Goal: Task Accomplishment & Management: Use online tool/utility

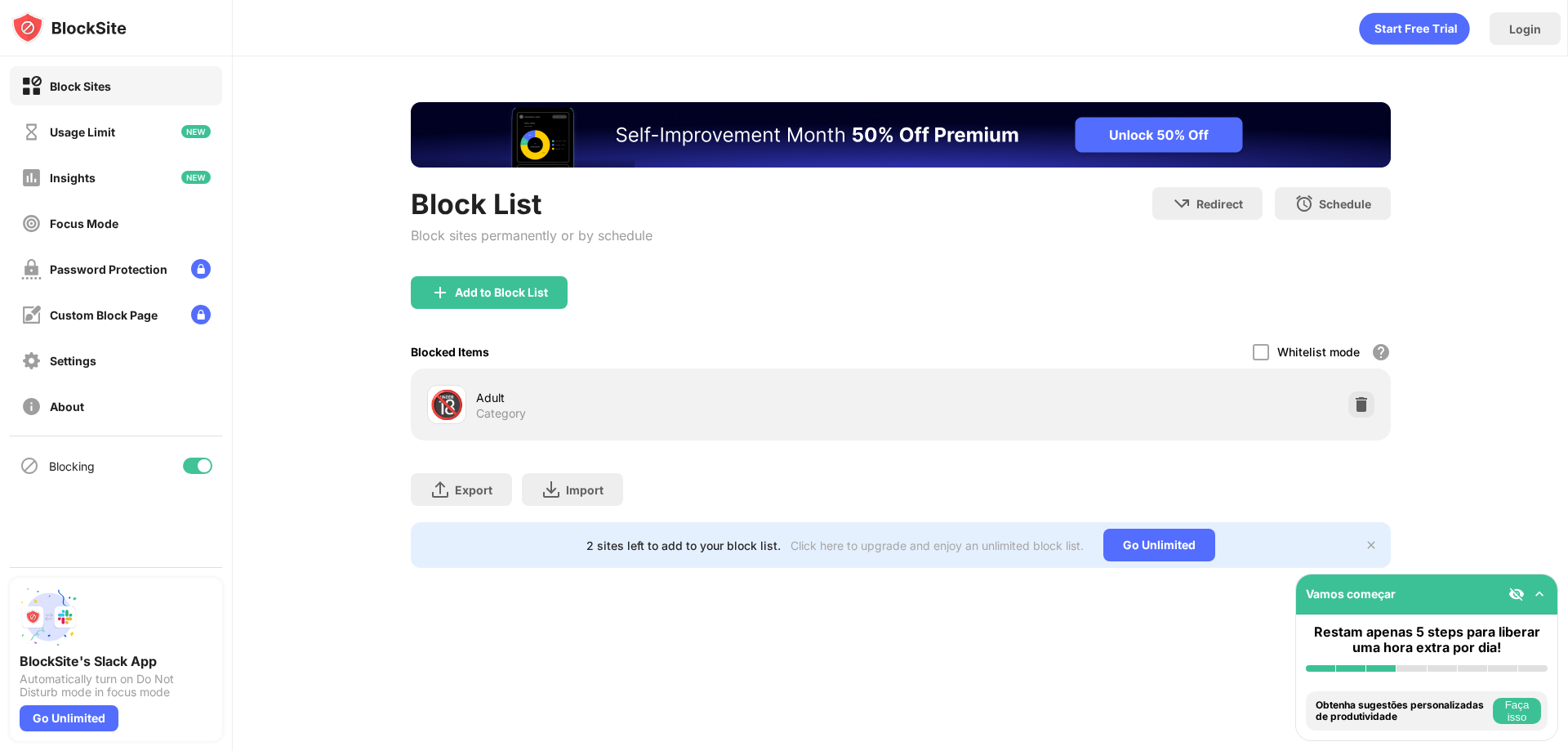
click at [429, 293] on div "Add to Block List" at bounding box center [489, 292] width 157 height 32
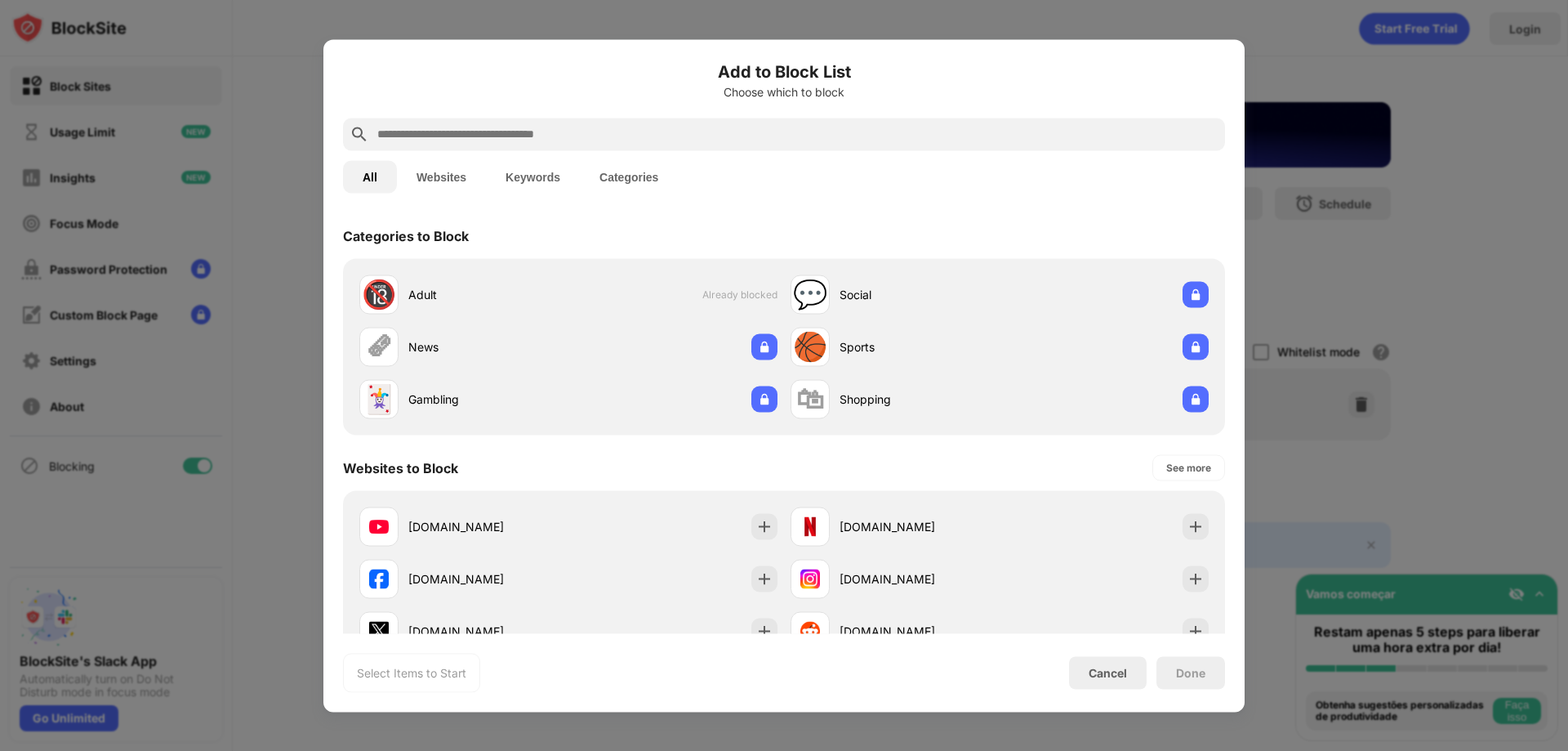
click at [471, 140] on input "text" at bounding box center [797, 134] width 843 height 20
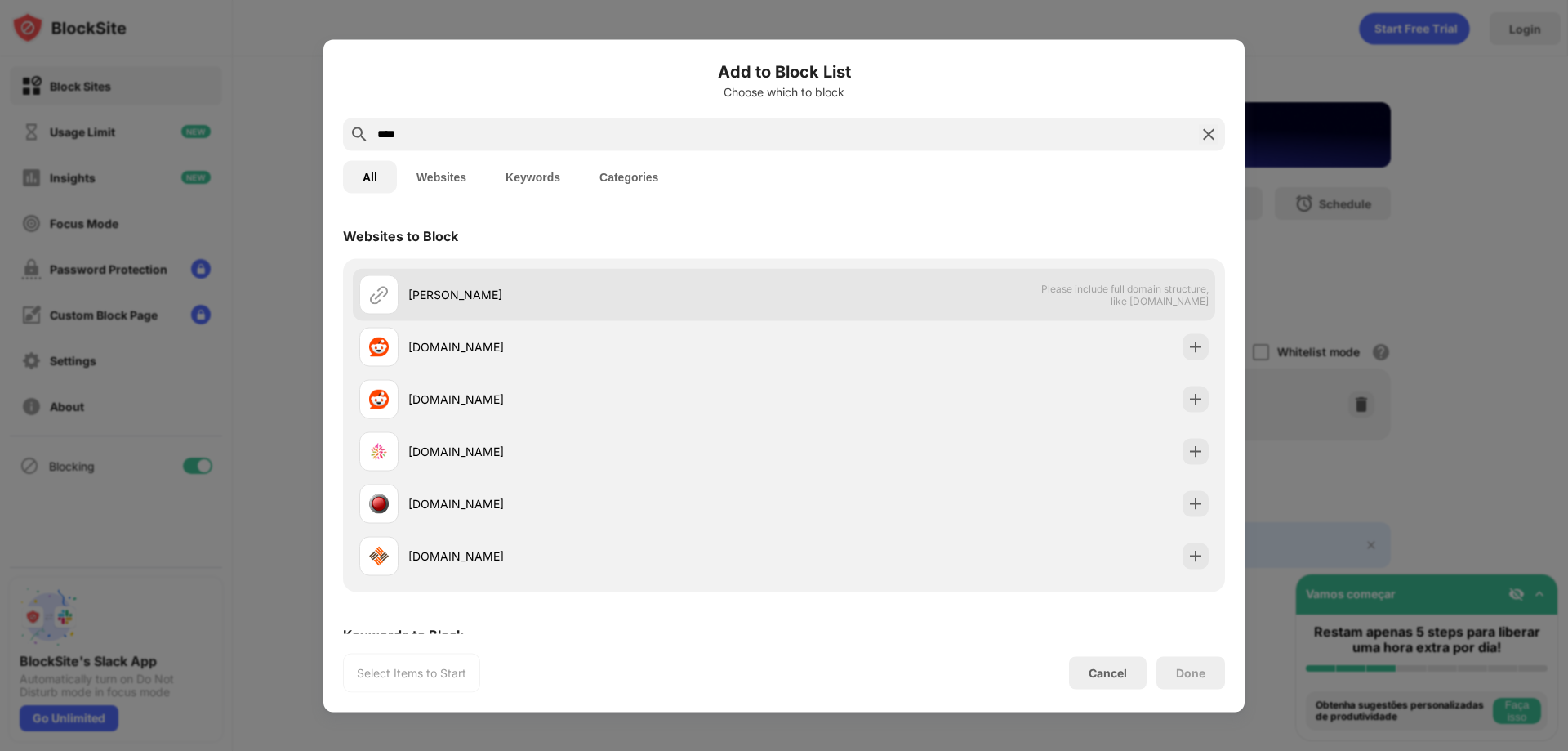
type input "****"
click at [418, 317] on div "[PERSON_NAME] Please include full domain structure, like [DOMAIN_NAME]" at bounding box center [784, 294] width 862 height 52
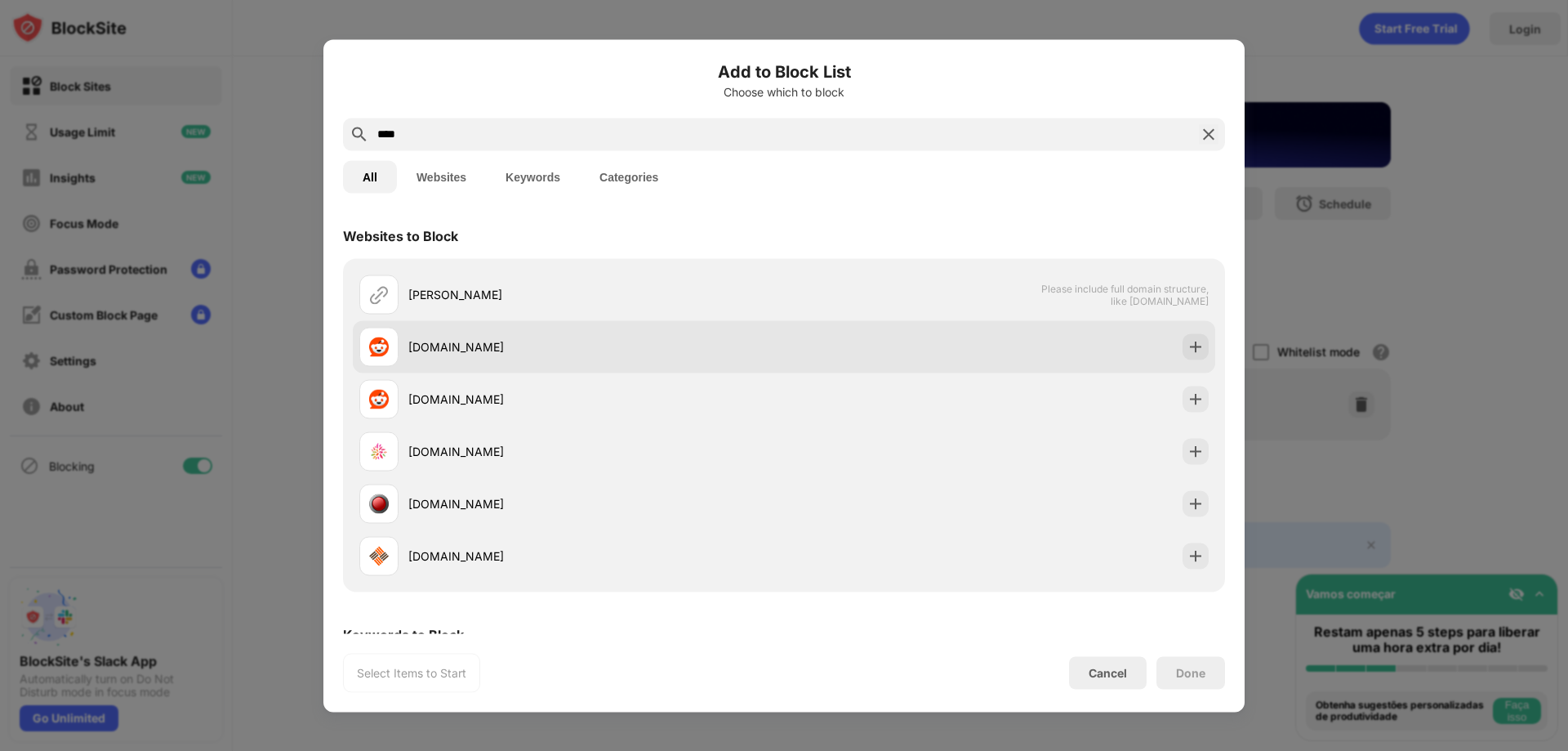
click at [420, 357] on div "[DOMAIN_NAME]" at bounding box center [571, 347] width 425 height 40
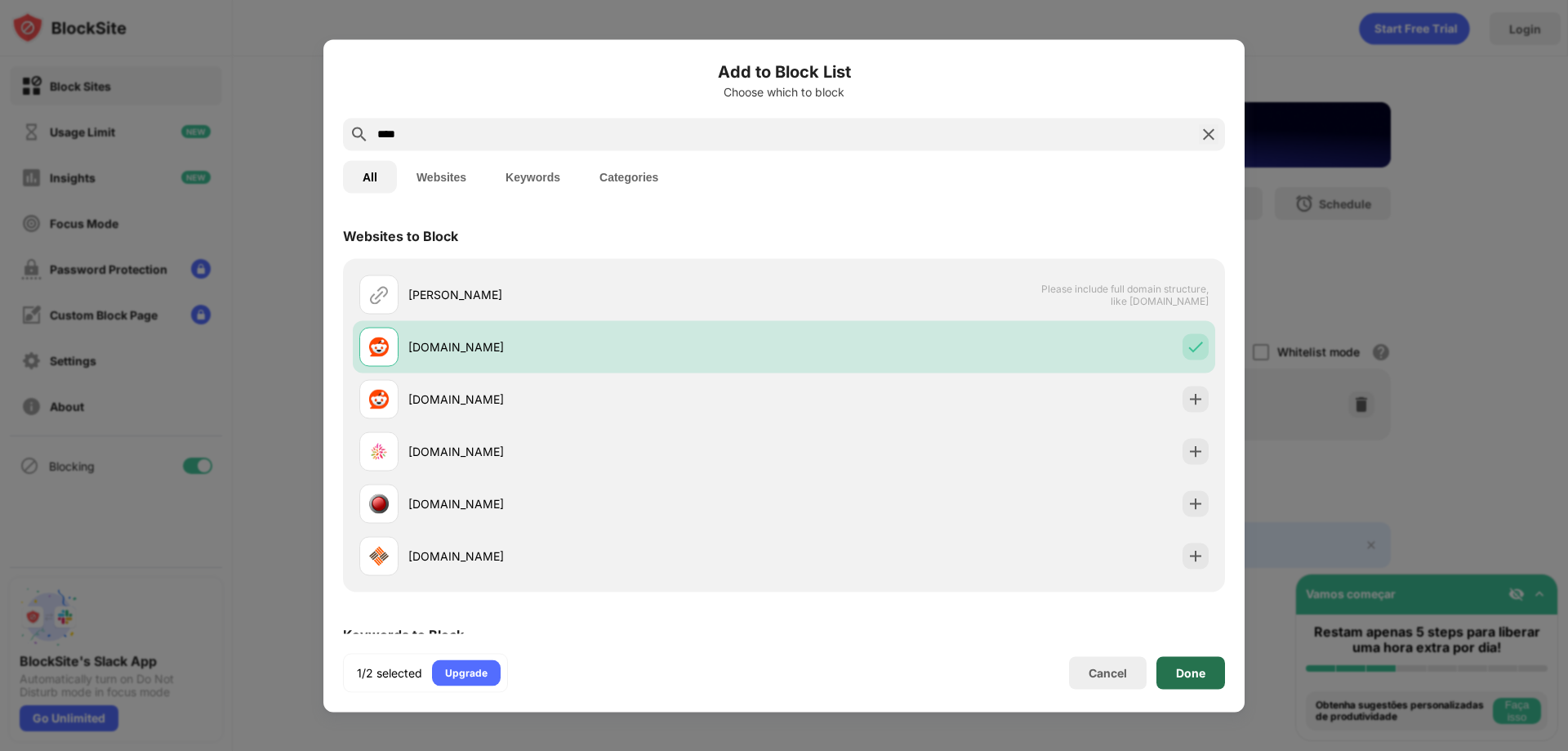
click at [1214, 670] on div "Done" at bounding box center [1191, 672] width 68 height 32
